Goal: Task Accomplishment & Management: Complete application form

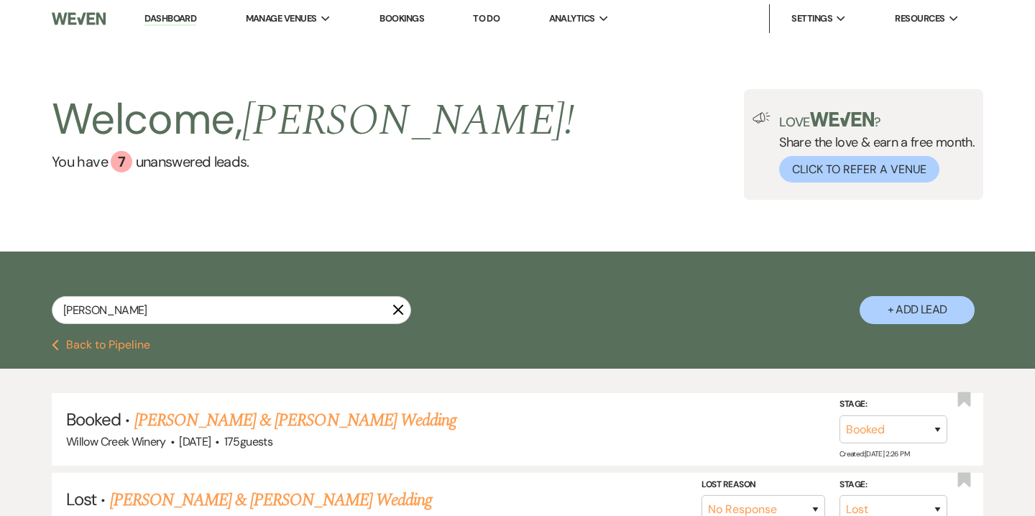
select select "8"
select select "5"
click at [924, 321] on button "+ Add Lead" at bounding box center [917, 310] width 115 height 28
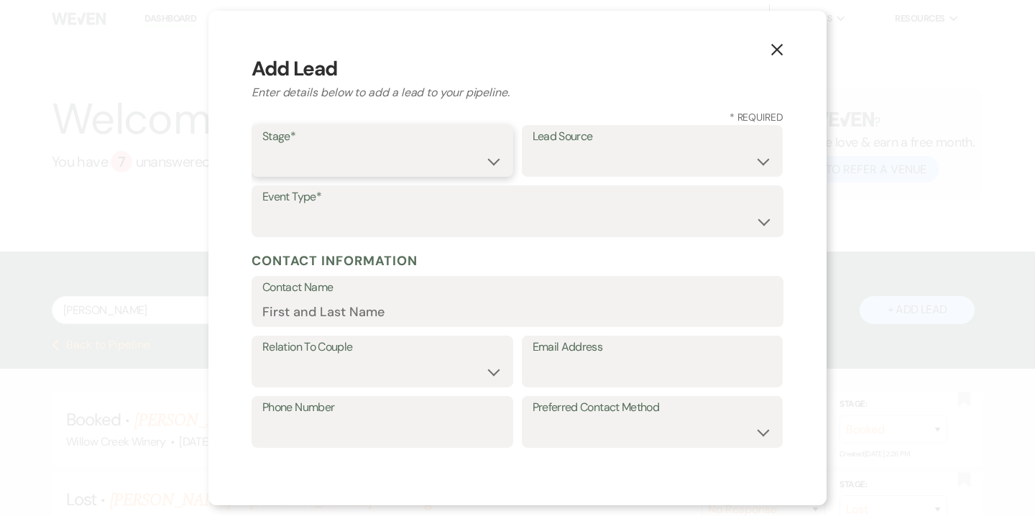
click at [349, 151] on select "Inquiry Follow Up Tour Requested Tour Confirmed Toured Proposal Sent Booked Lost" at bounding box center [382, 161] width 240 height 28
select select "5"
click at [262, 147] on select "Inquiry Follow Up Tour Requested Tour Confirmed Toured Proposal Sent Booked Lost" at bounding box center [382, 161] width 240 height 28
click at [582, 162] on select "Weven Venue Website Instagram Facebook Pinterest Google The Knot Wedding Wire H…" at bounding box center [653, 161] width 240 height 28
select select "14"
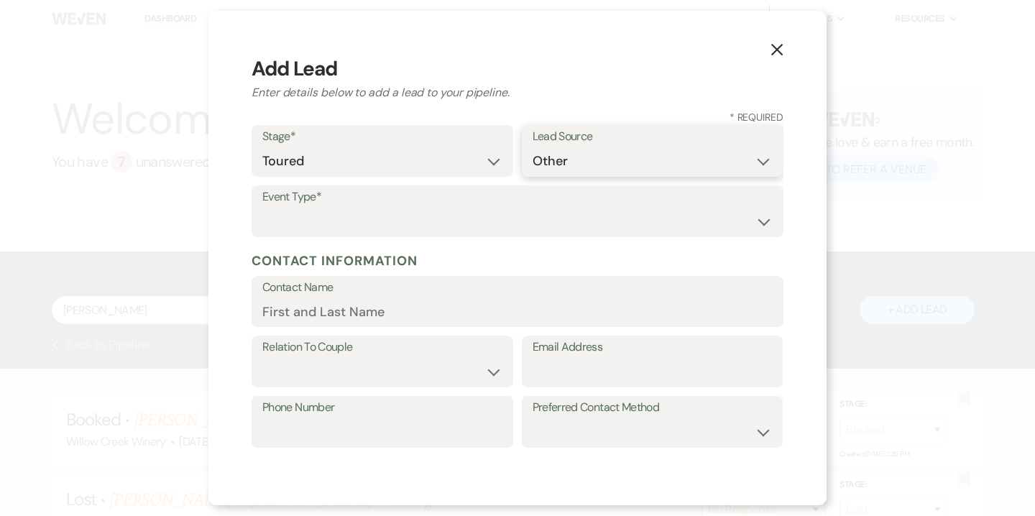
click at [533, 175] on select "Weven Venue Website Instagram Facebook Pinterest Google The Knot Wedding Wire H…" at bounding box center [653, 161] width 240 height 28
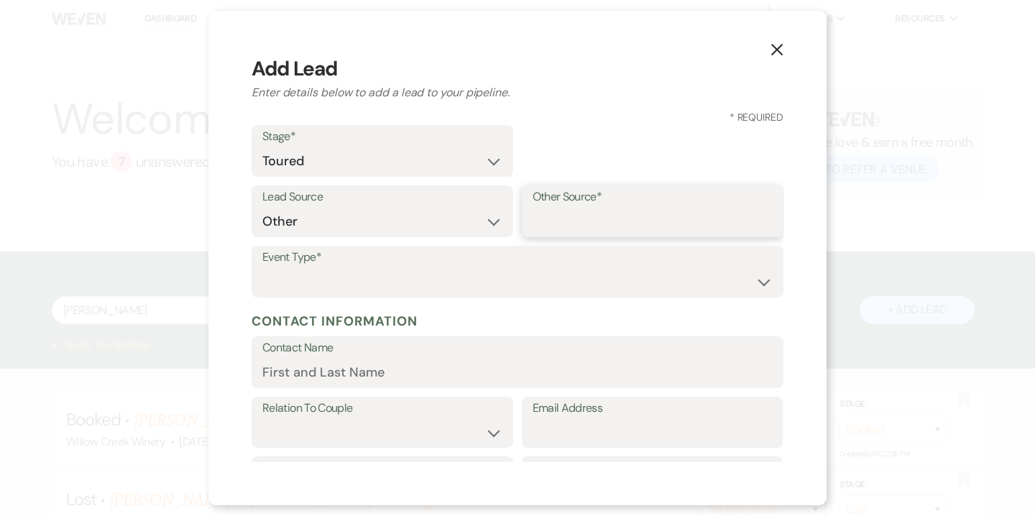
click at [574, 229] on input "Other Source*" at bounding box center [653, 222] width 240 height 28
type input "High Level"
click at [423, 274] on select "Wedding Anniversary Party Baby Shower Bachelorette / Bachelor Party Birthday Pa…" at bounding box center [517, 282] width 510 height 28
select select "1"
click at [262, 268] on select "Wedding Anniversary Party Baby Shower Bachelorette / Bachelor Party Birthday Pa…" at bounding box center [517, 282] width 510 height 28
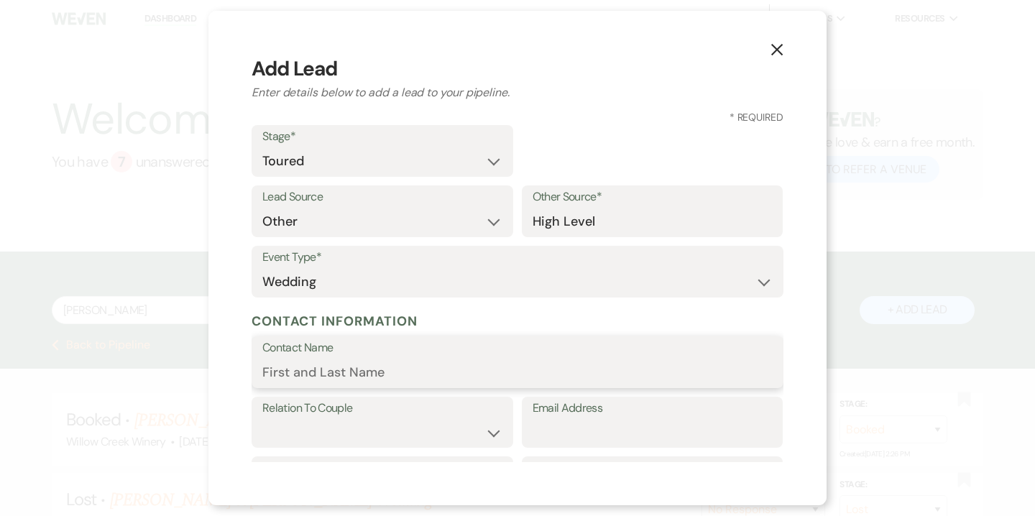
click at [394, 376] on input "Contact Name" at bounding box center [517, 373] width 510 height 28
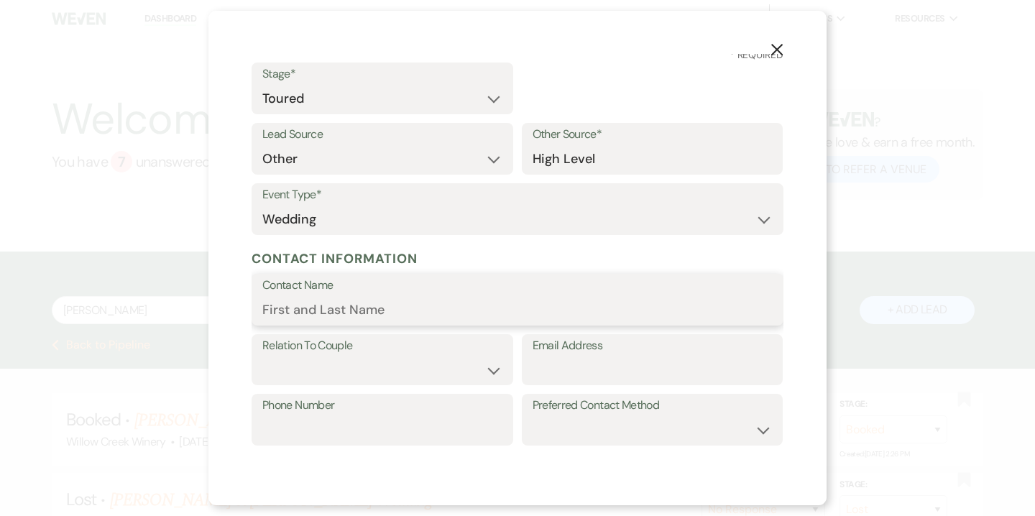
scroll to position [68, 0]
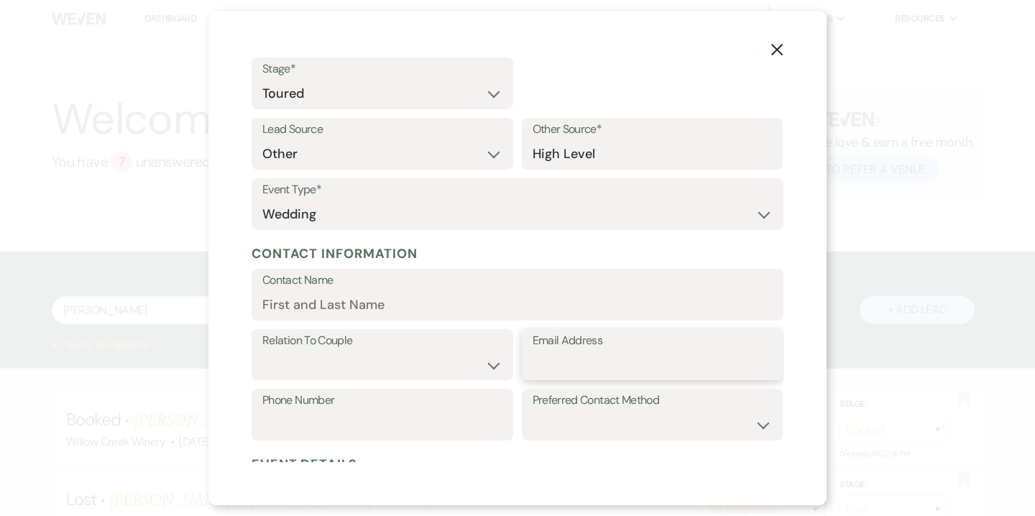
click at [597, 370] on input "Email Address" at bounding box center [653, 365] width 240 height 28
paste input "[EMAIL_ADDRESS][DOMAIN_NAME]"
type input "[EMAIL_ADDRESS][DOMAIN_NAME]"
click at [405, 346] on label "Relation To Couple" at bounding box center [382, 341] width 240 height 21
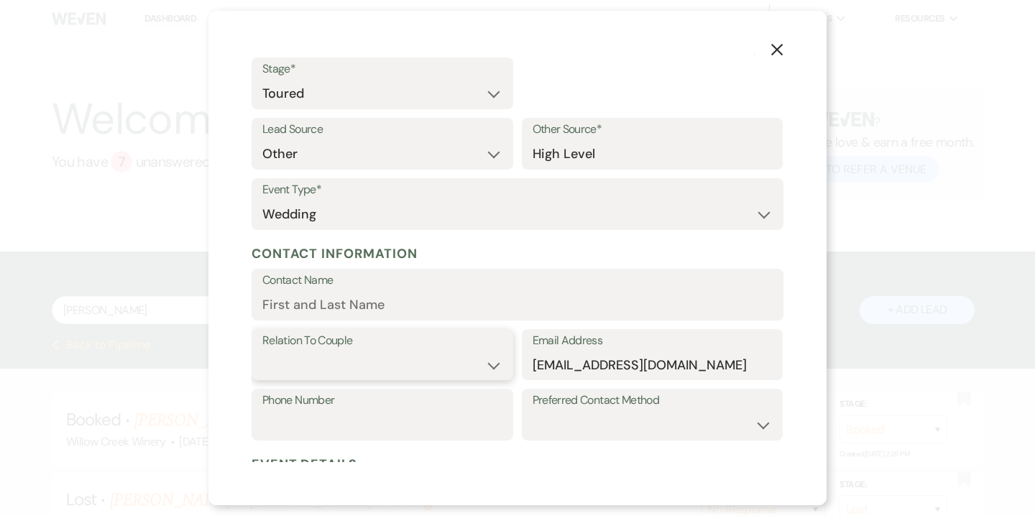
click at [392, 361] on select "Couple Planner Parent of Couple Family Member Friend Other" at bounding box center [382, 365] width 240 height 28
select select "1"
click at [262, 351] on select "Couple Planner Parent of Couple Family Member Friend Other" at bounding box center [382, 365] width 240 height 28
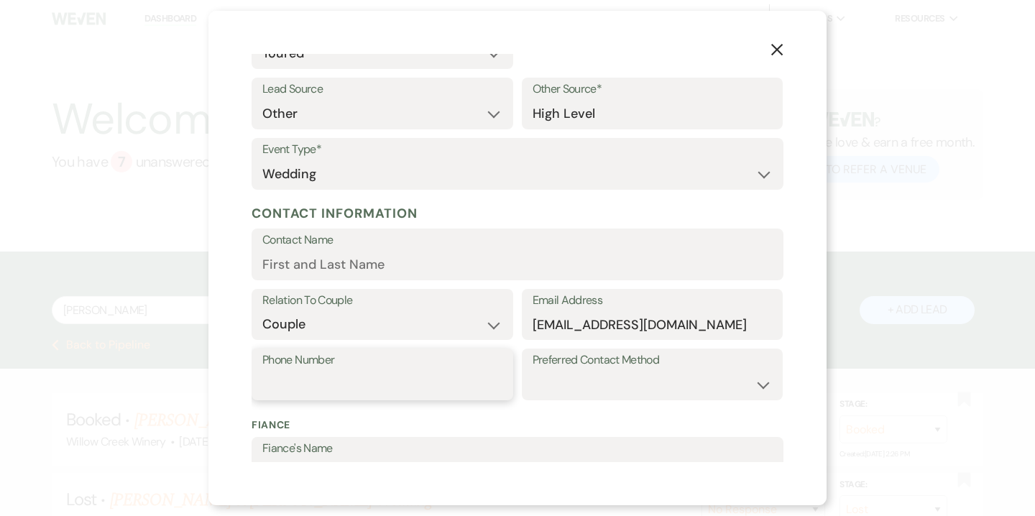
click at [354, 371] on input "Phone Number" at bounding box center [382, 385] width 240 height 28
paste input "[PHONE_NUMBER]"
type input "[PHONE_NUMBER]"
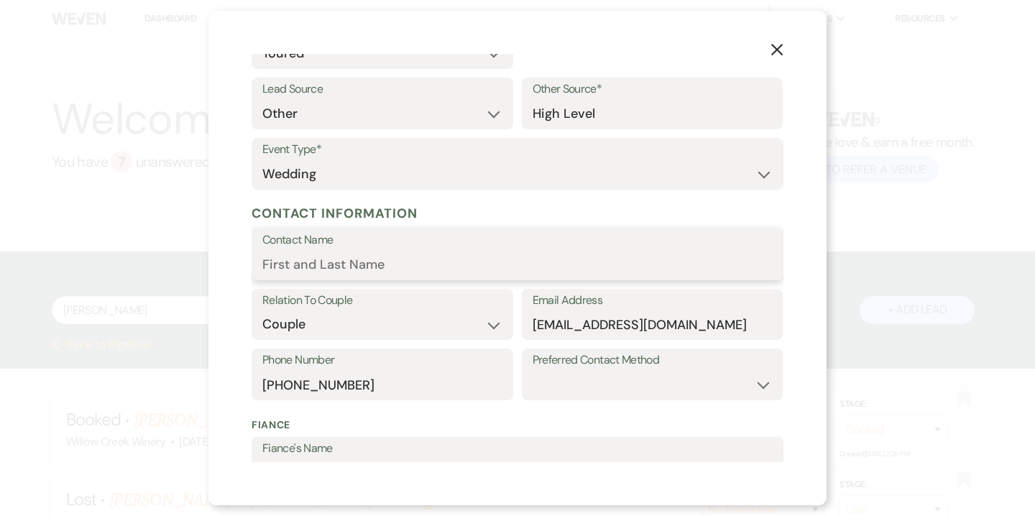
click at [335, 265] on input "Contact Name" at bounding box center [517, 265] width 510 height 28
paste input "[PERSON_NAME]"
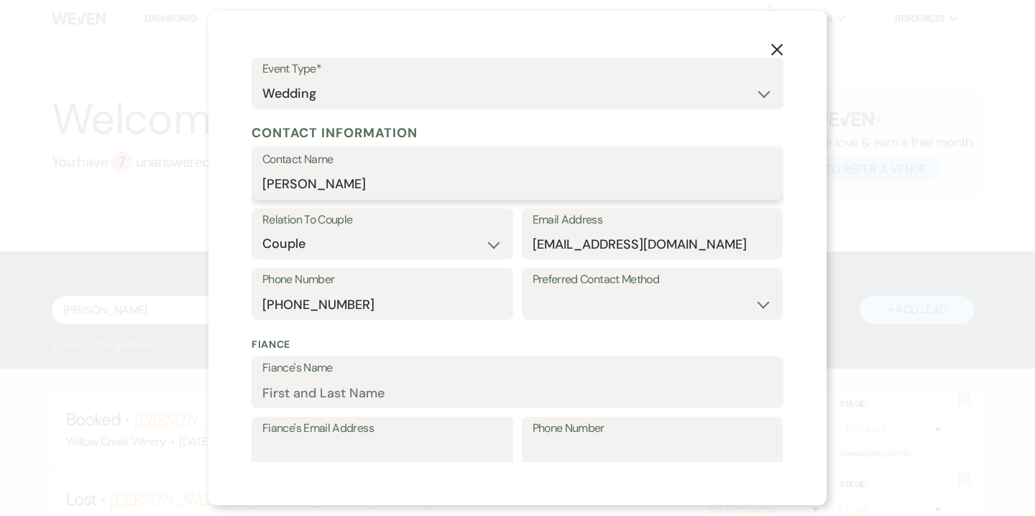
scroll to position [207, 0]
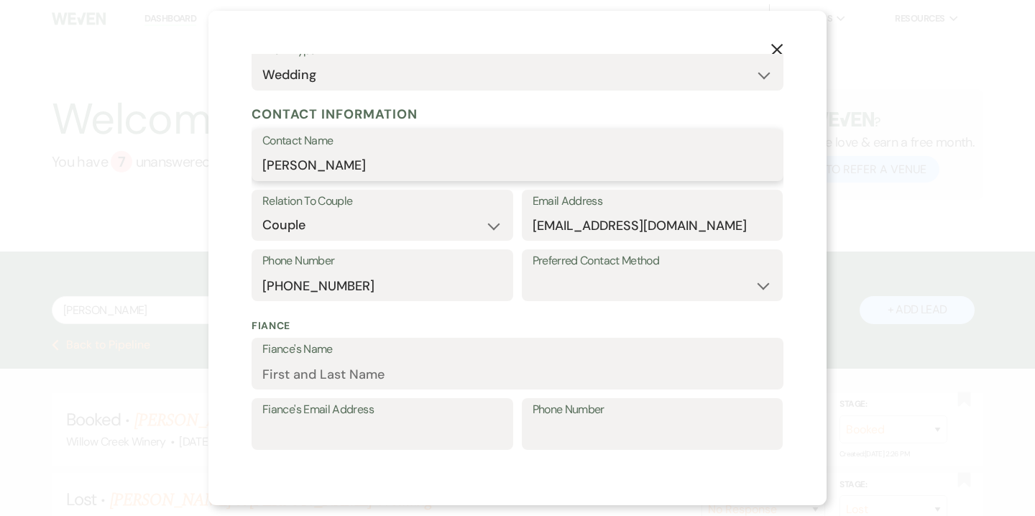
type input "[PERSON_NAME]"
click at [407, 375] on input "Fiance's Name" at bounding box center [517, 374] width 510 height 28
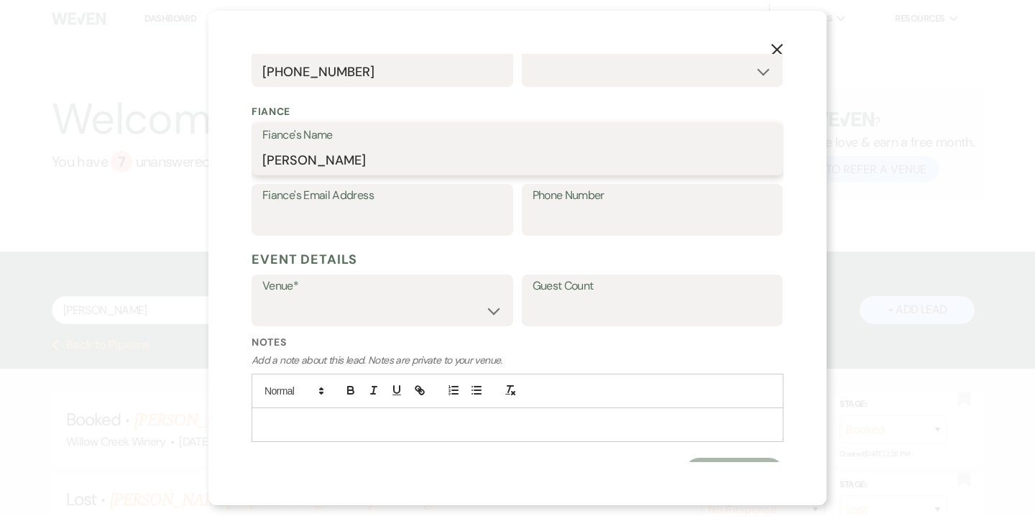
scroll to position [424, 0]
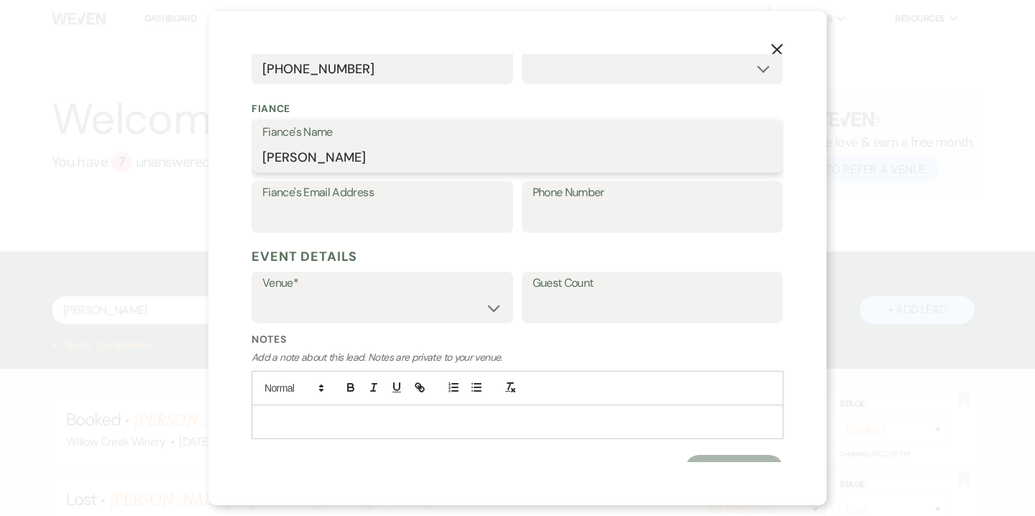
type input "[PERSON_NAME]"
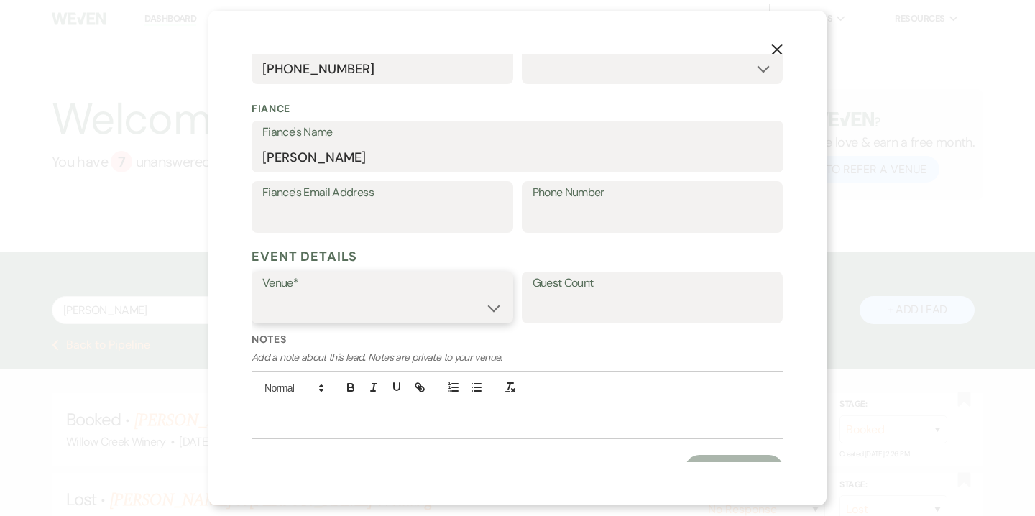
click at [349, 297] on select "Willow Creek Winery The [GEOGRAPHIC_DATA]" at bounding box center [382, 308] width 240 height 28
select select "531"
click at [262, 294] on select "Willow Creek Winery The [GEOGRAPHIC_DATA]" at bounding box center [382, 308] width 240 height 28
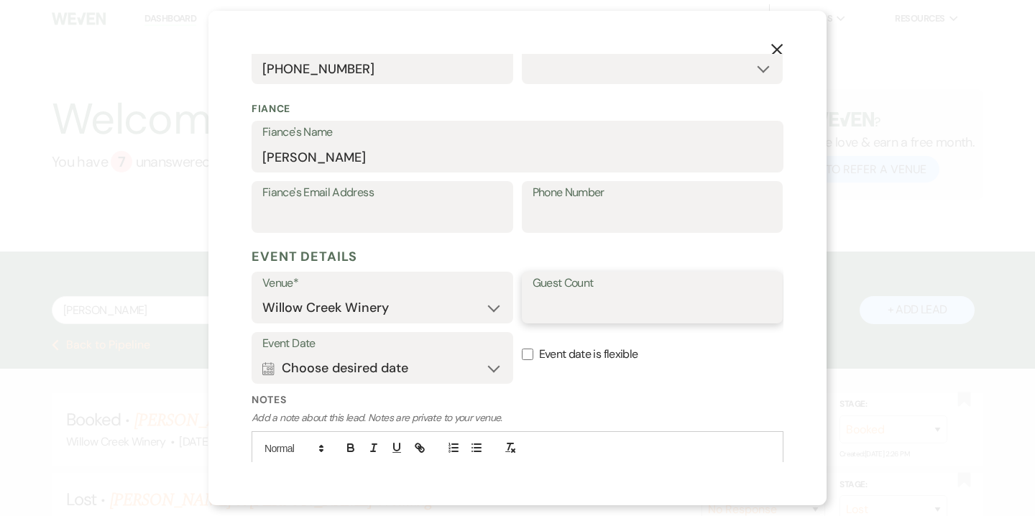
click at [622, 313] on input "Guest Count" at bounding box center [653, 308] width 240 height 28
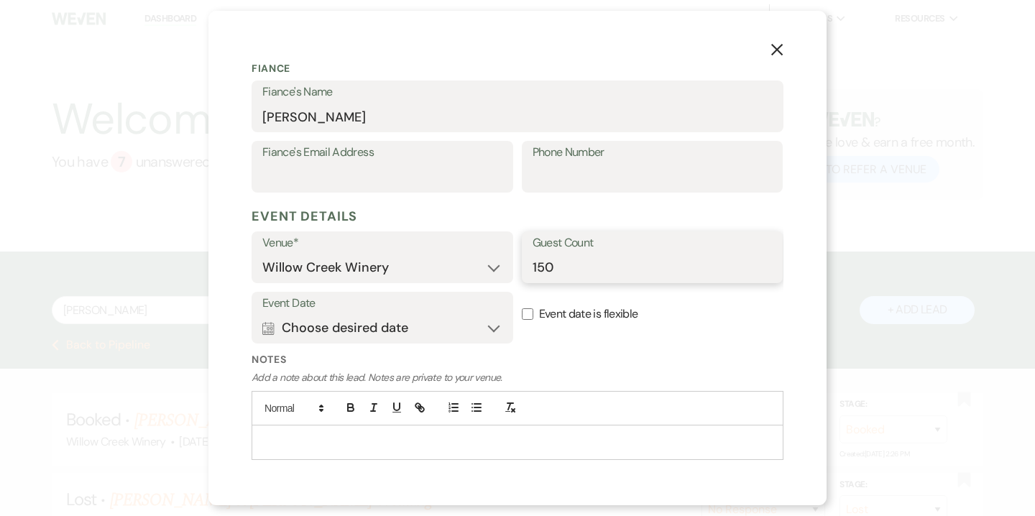
scroll to position [477, 0]
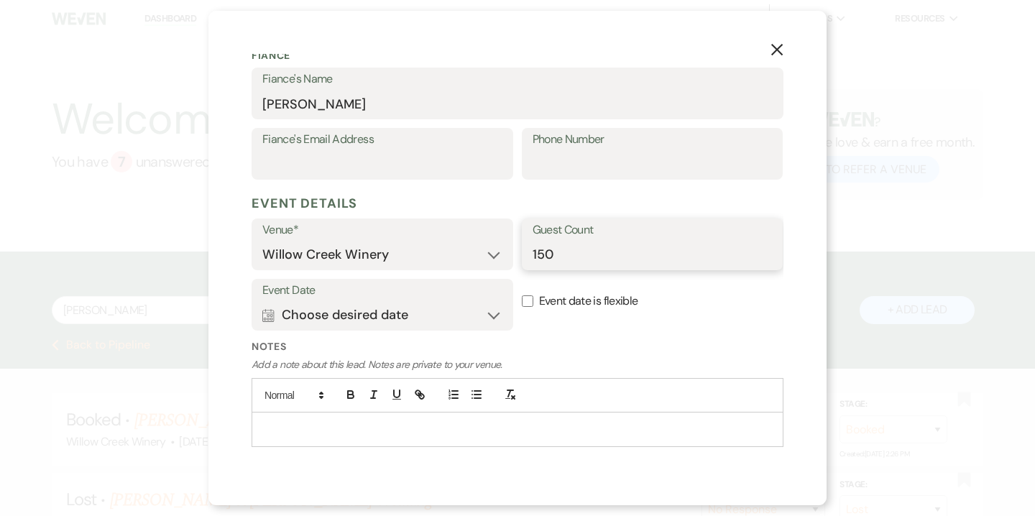
type input "150"
click at [498, 320] on button "Calendar Choose desired date Expand" at bounding box center [382, 314] width 240 height 29
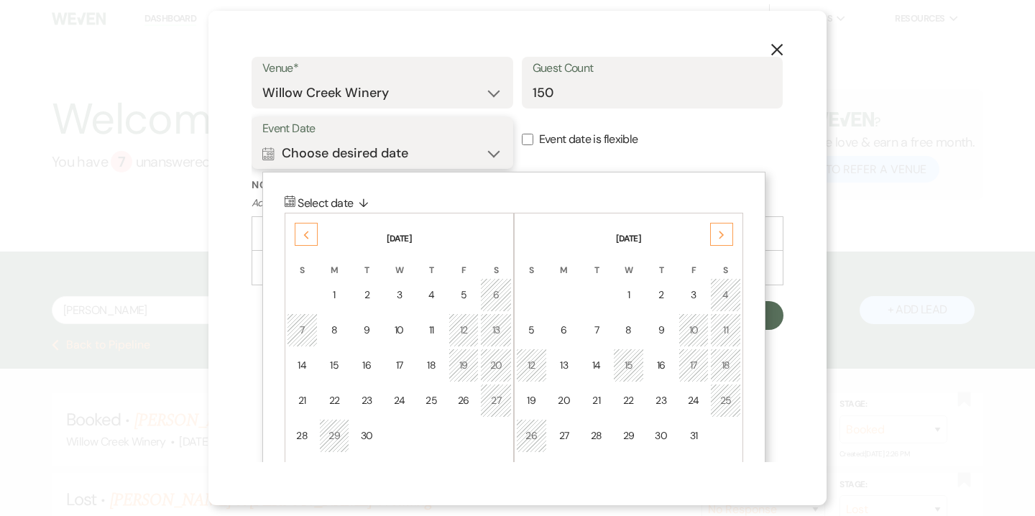
scroll to position [643, 0]
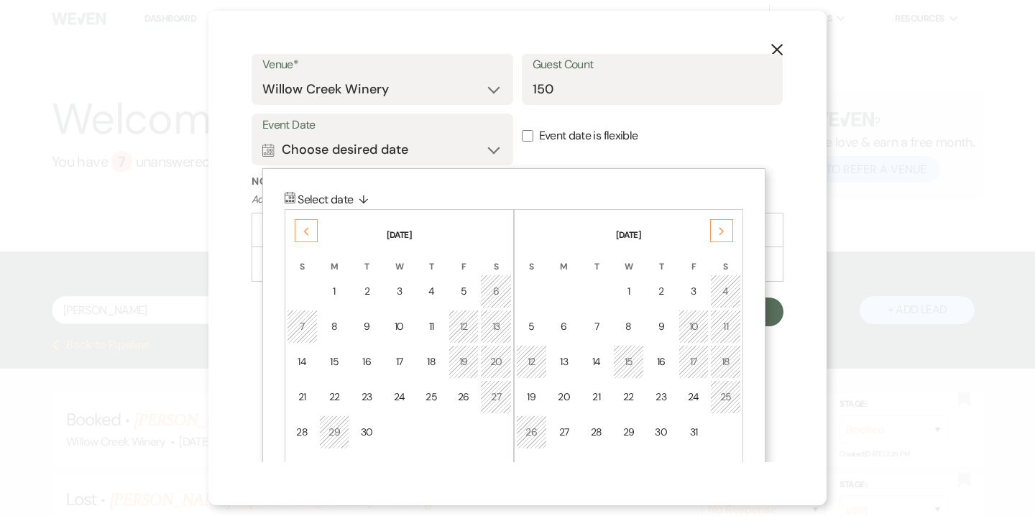
click at [724, 234] on icon "Next" at bounding box center [721, 231] width 7 height 9
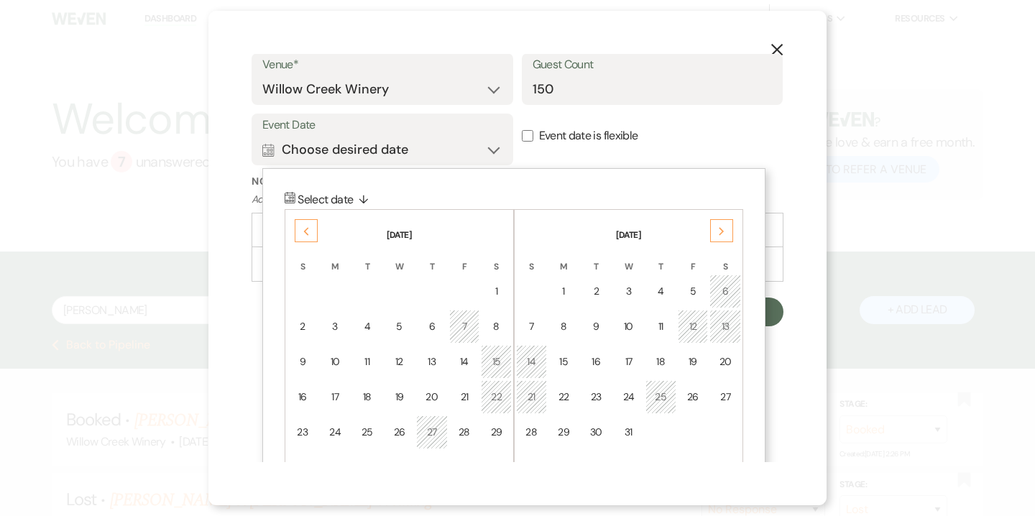
click at [724, 234] on icon "Next" at bounding box center [721, 231] width 7 height 9
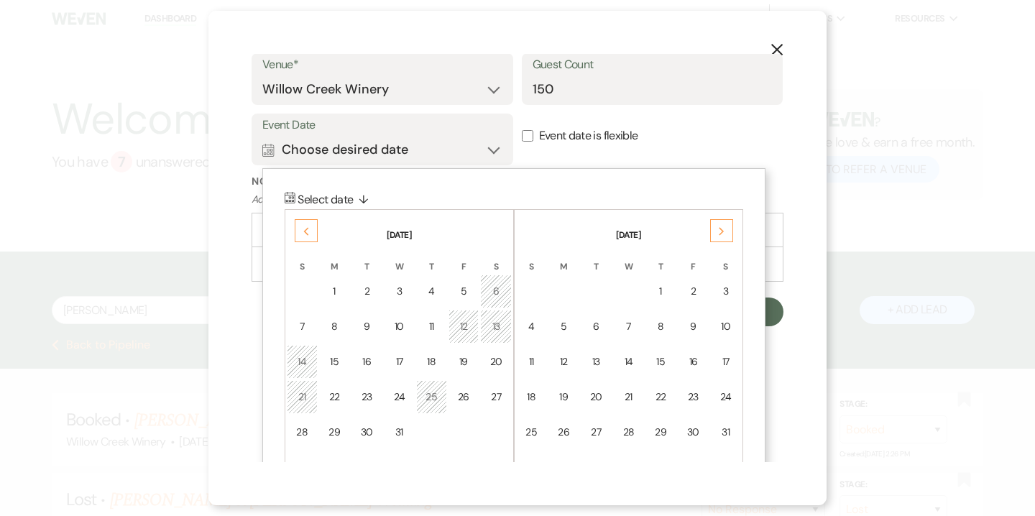
click at [724, 234] on icon "Next" at bounding box center [721, 231] width 7 height 9
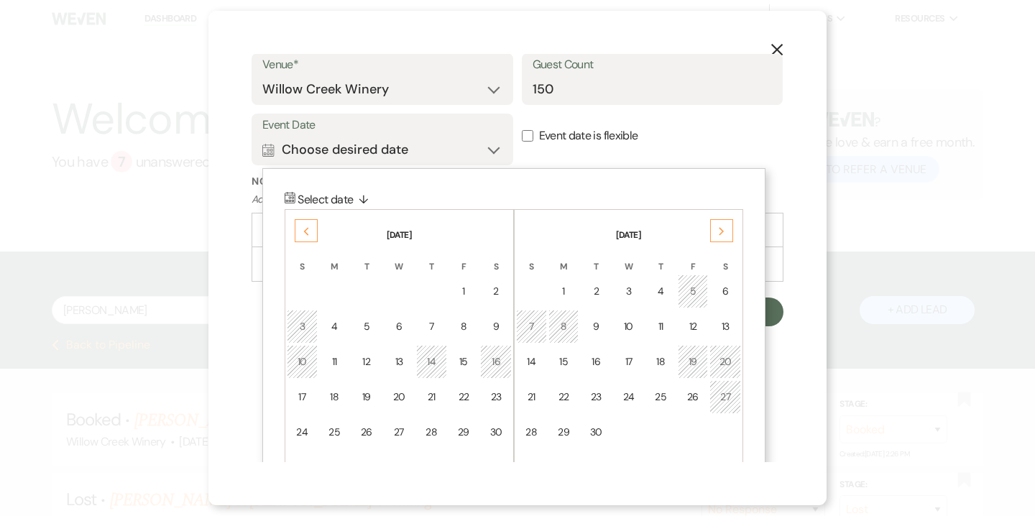
click at [724, 234] on icon "Next" at bounding box center [721, 231] width 7 height 9
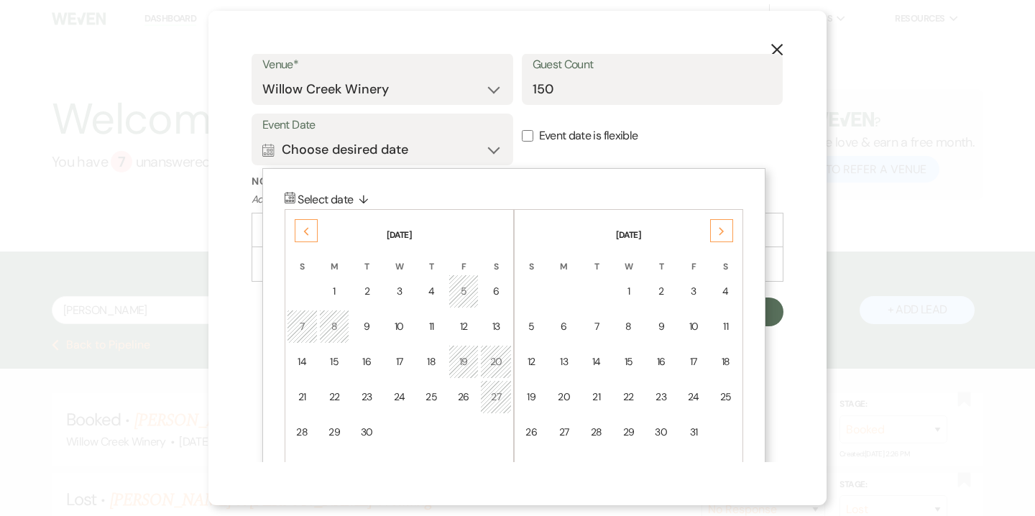
click at [724, 234] on icon "Next" at bounding box center [721, 231] width 7 height 9
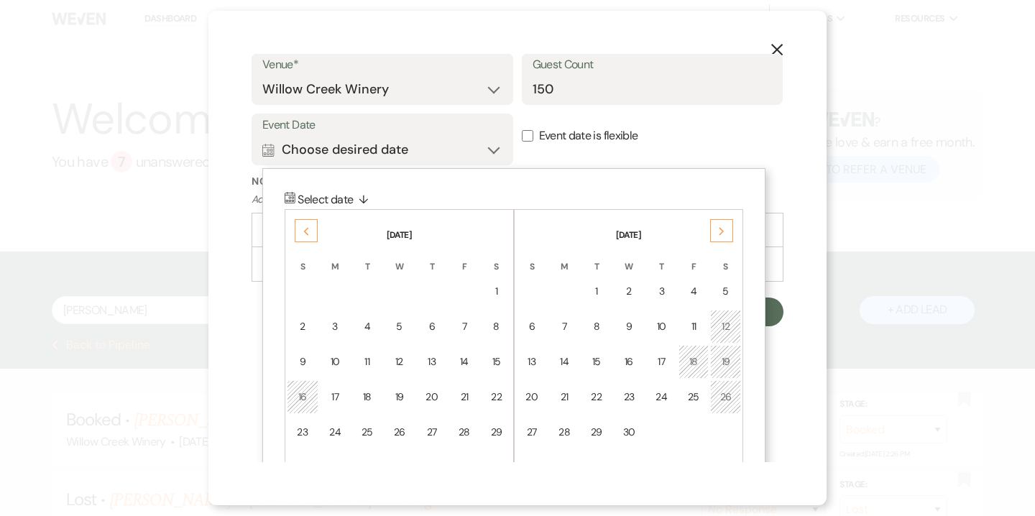
click at [724, 234] on icon "Next" at bounding box center [721, 231] width 7 height 9
click at [722, 284] on div "7" at bounding box center [725, 291] width 12 height 15
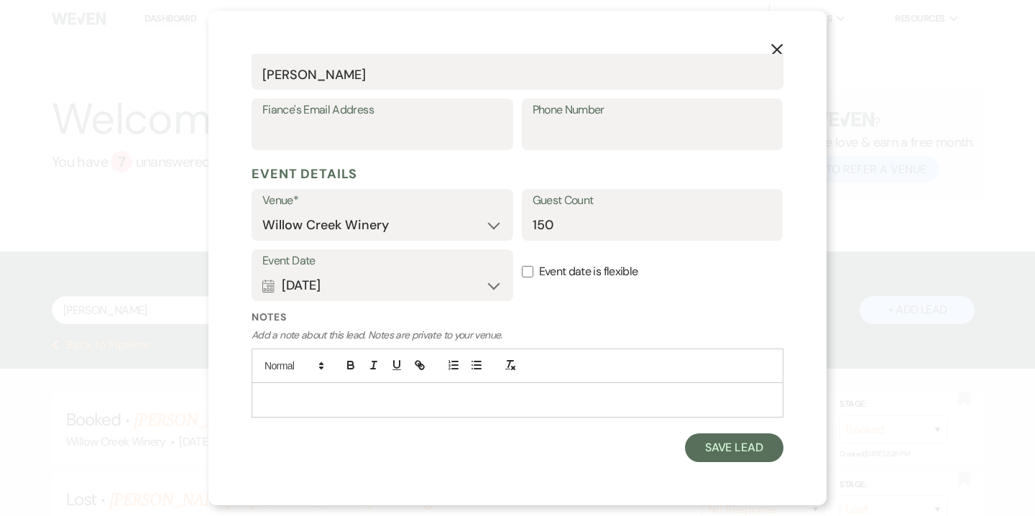
scroll to position [505, 0]
click at [719, 461] on button "Save Lead" at bounding box center [734, 449] width 98 height 29
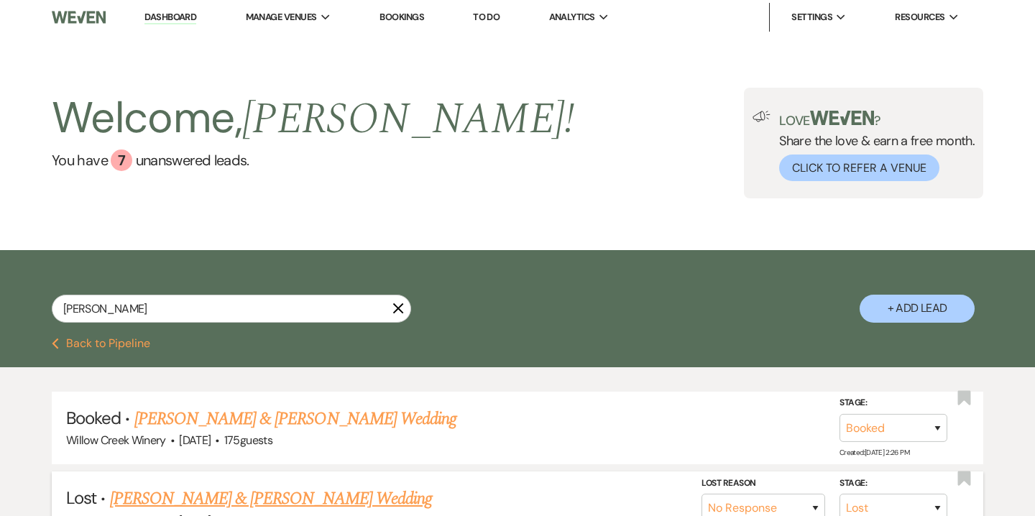
scroll to position [0, 0]
